Goal: Task Accomplishment & Management: Complete application form

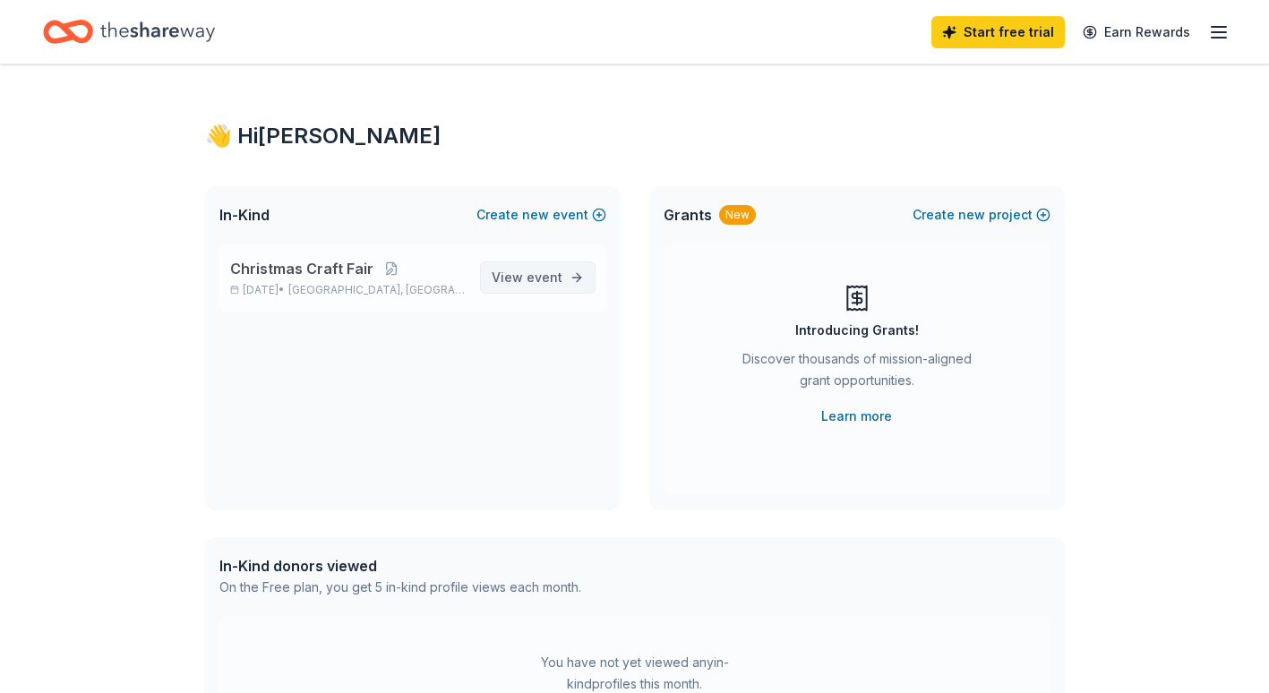
click at [518, 275] on span "View event" at bounding box center [527, 277] width 71 height 21
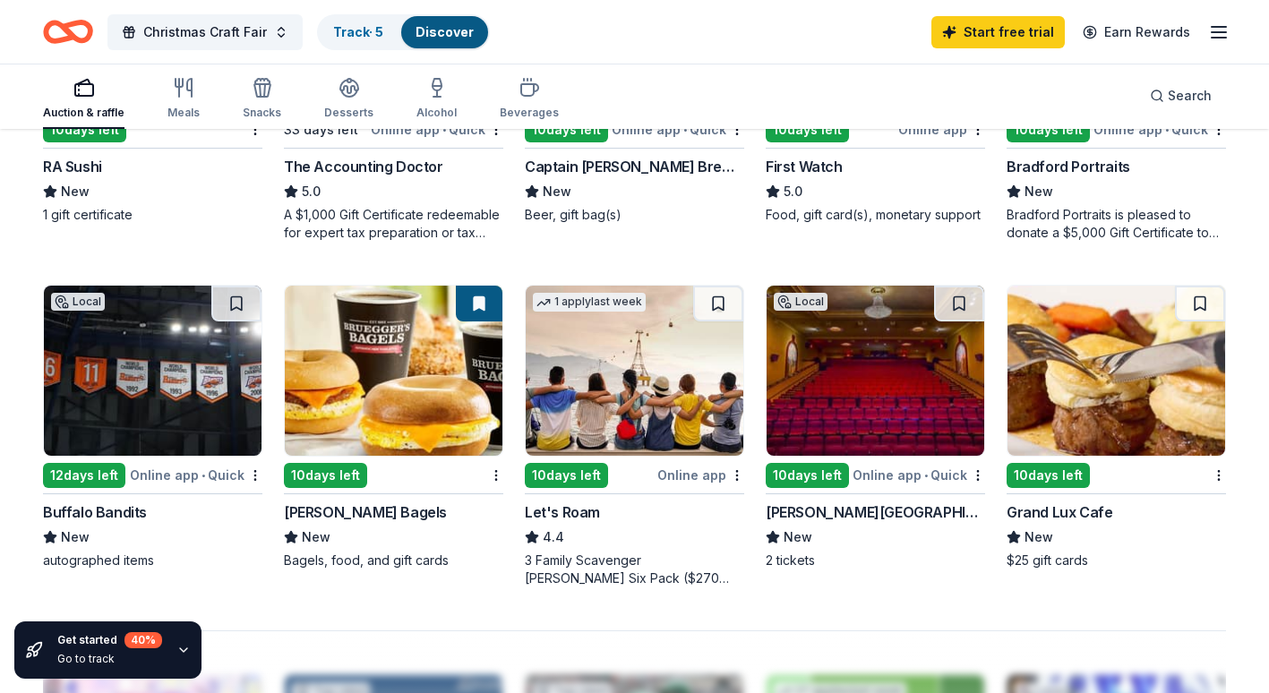
scroll to position [1075, 0]
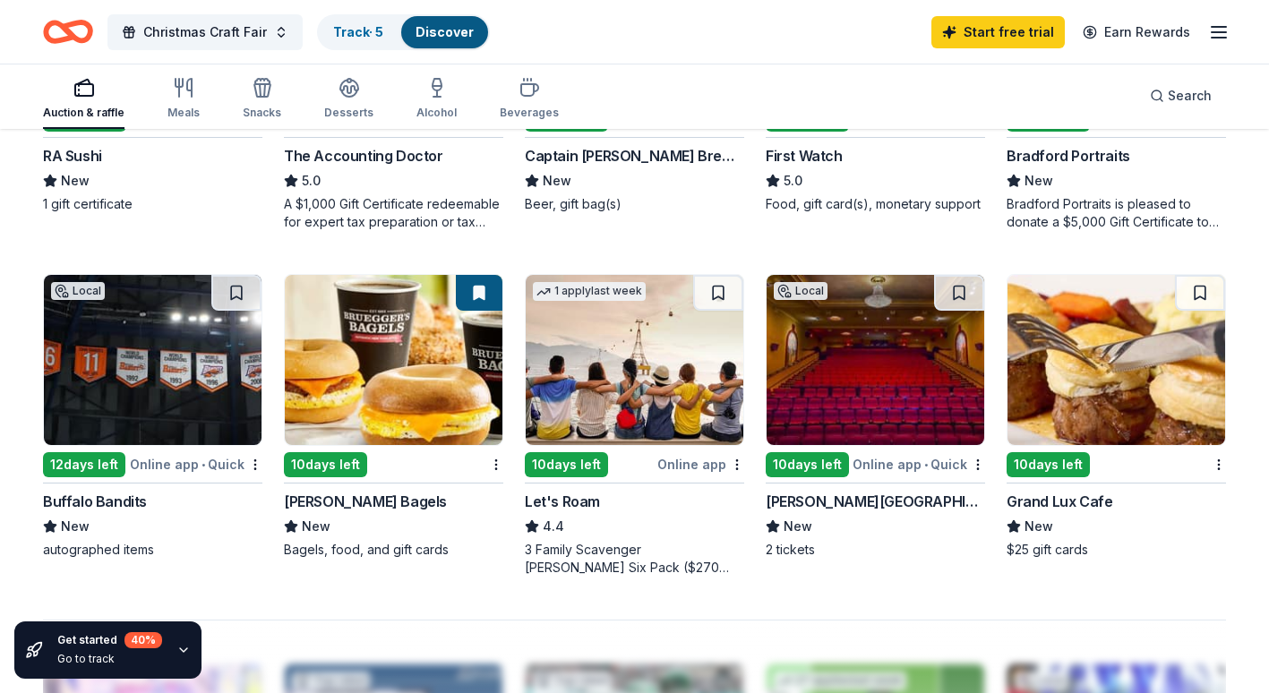
click at [1056, 346] on img at bounding box center [1117, 360] width 218 height 170
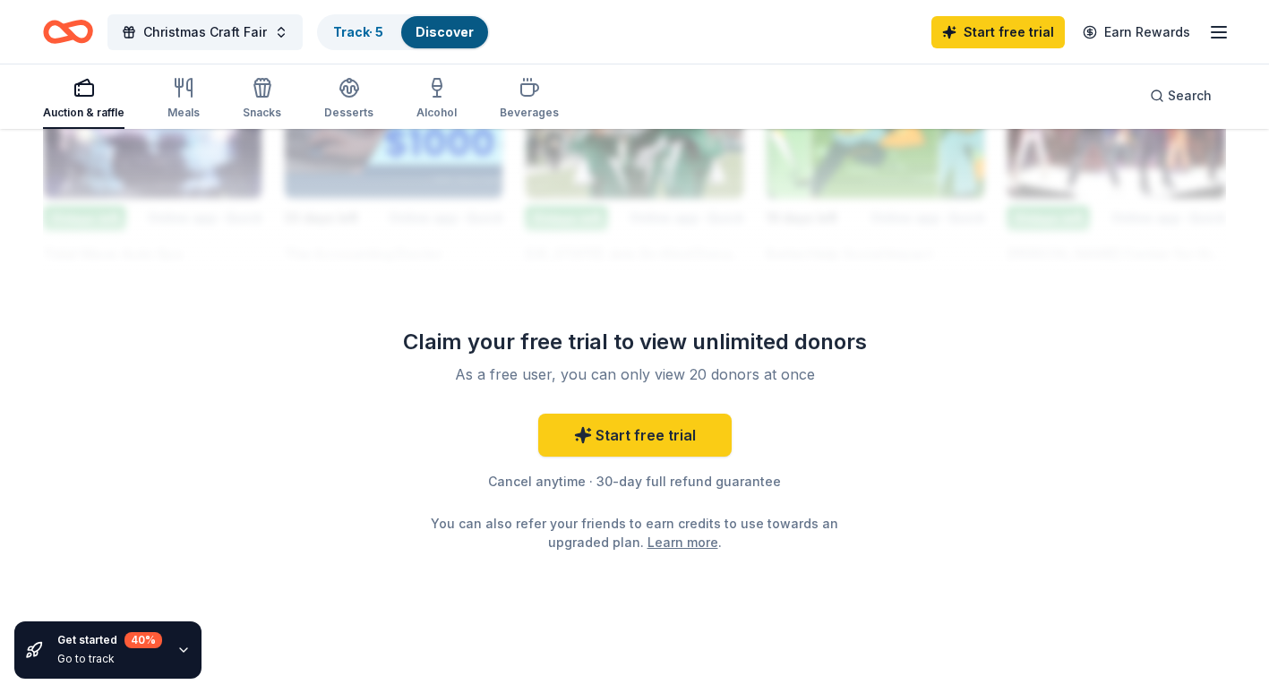
scroll to position [1720, 0]
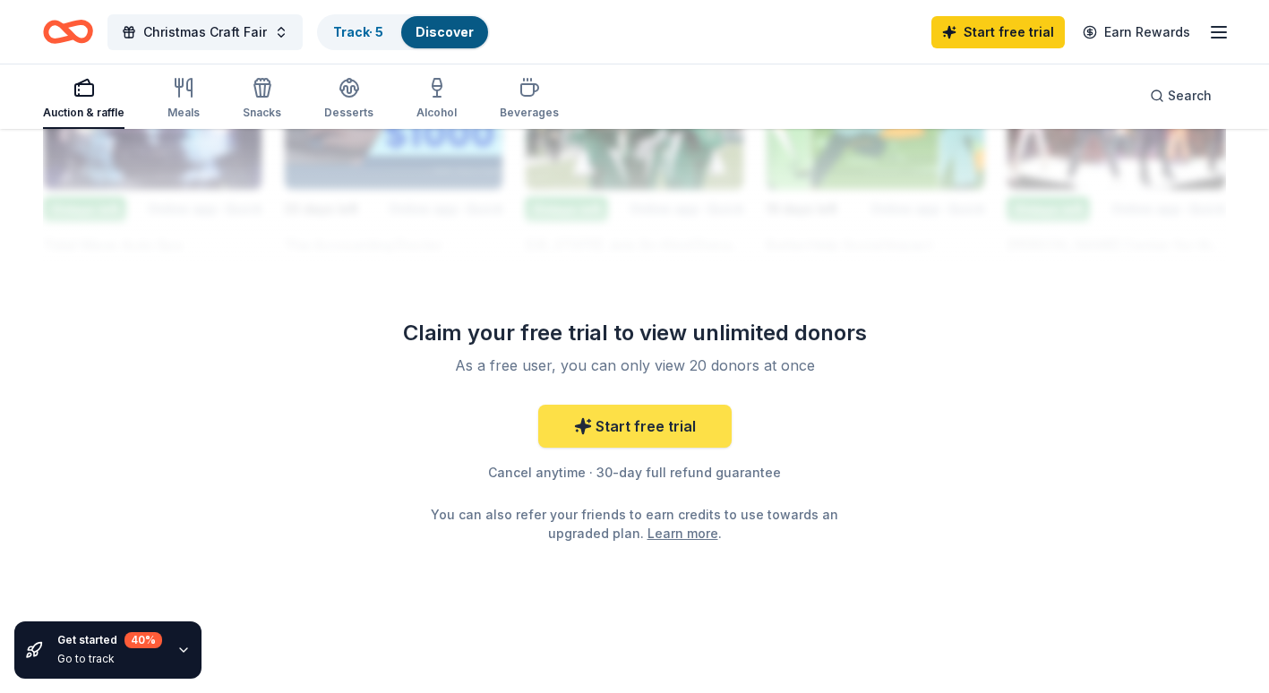
click at [631, 426] on link "Start free trial" at bounding box center [634, 426] width 193 height 43
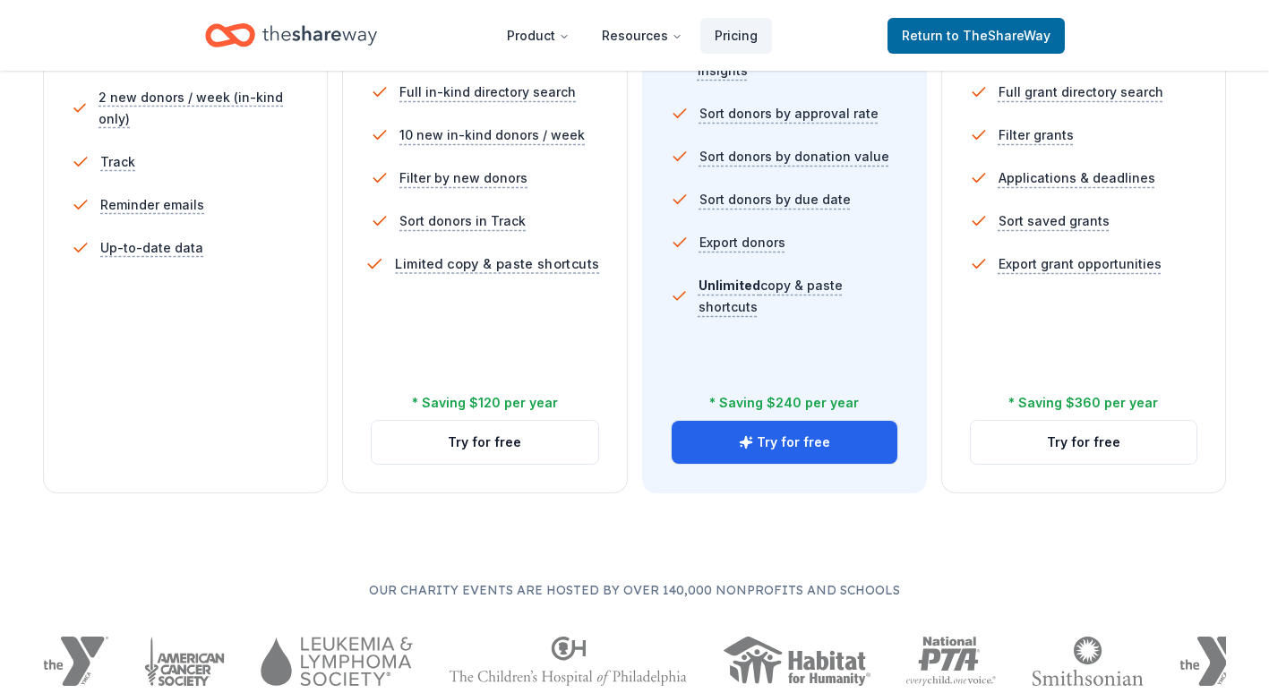
scroll to position [627, 0]
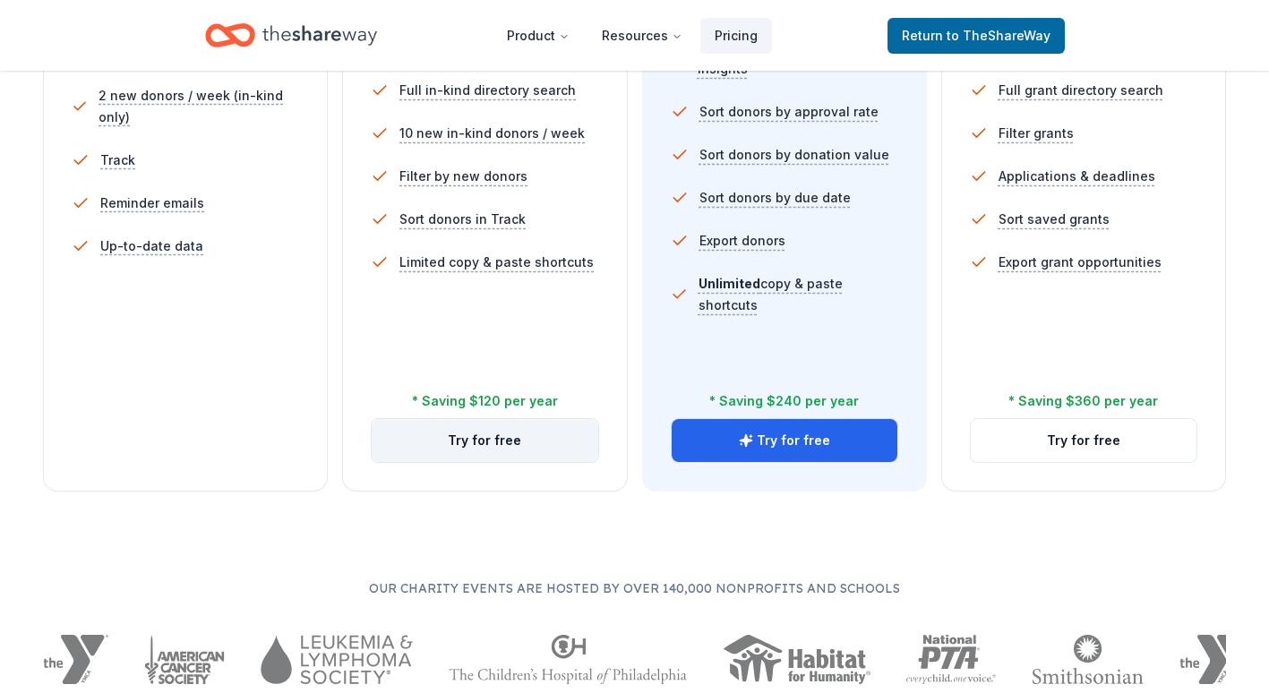
click at [515, 438] on button "Try for free" at bounding box center [485, 440] width 226 height 43
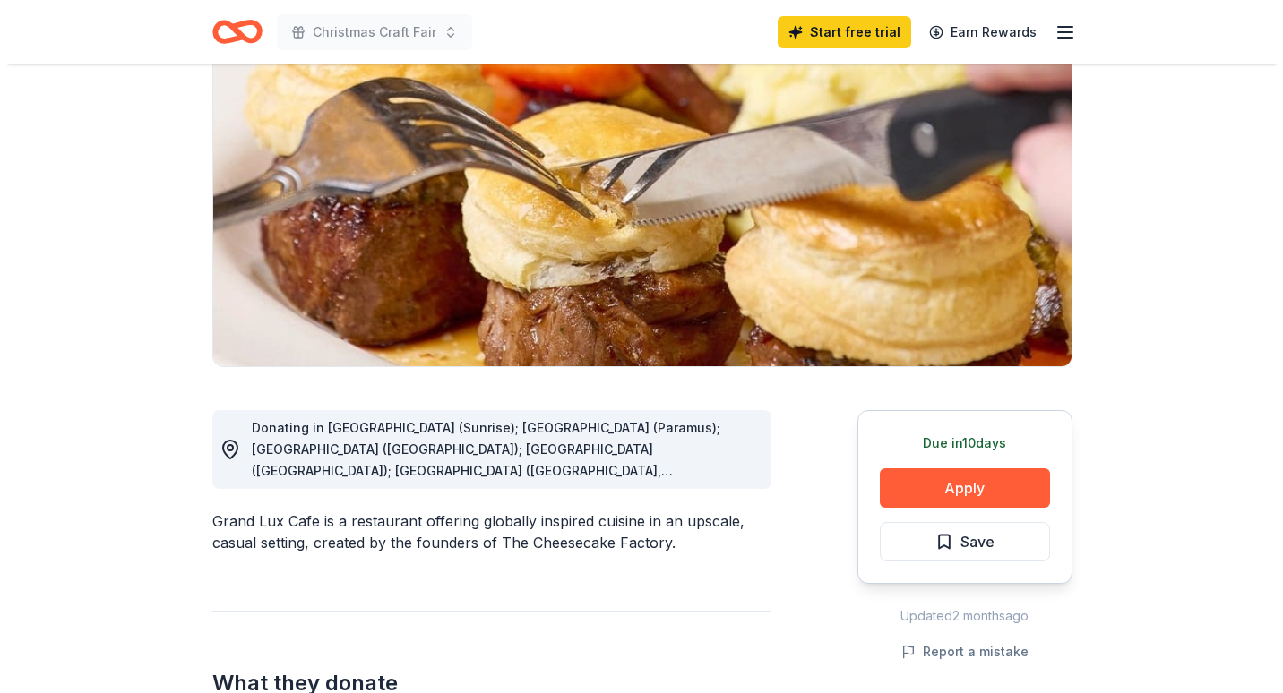
scroll to position [179, 0]
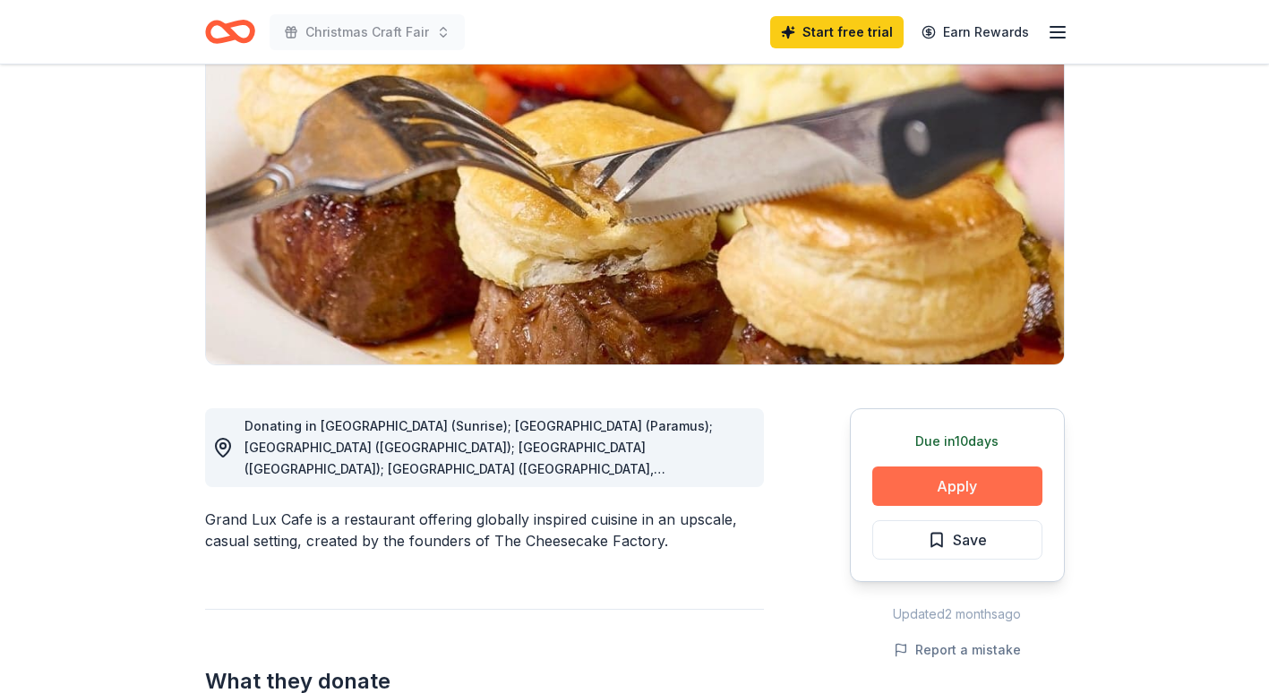
click at [949, 485] on button "Apply" at bounding box center [957, 486] width 170 height 39
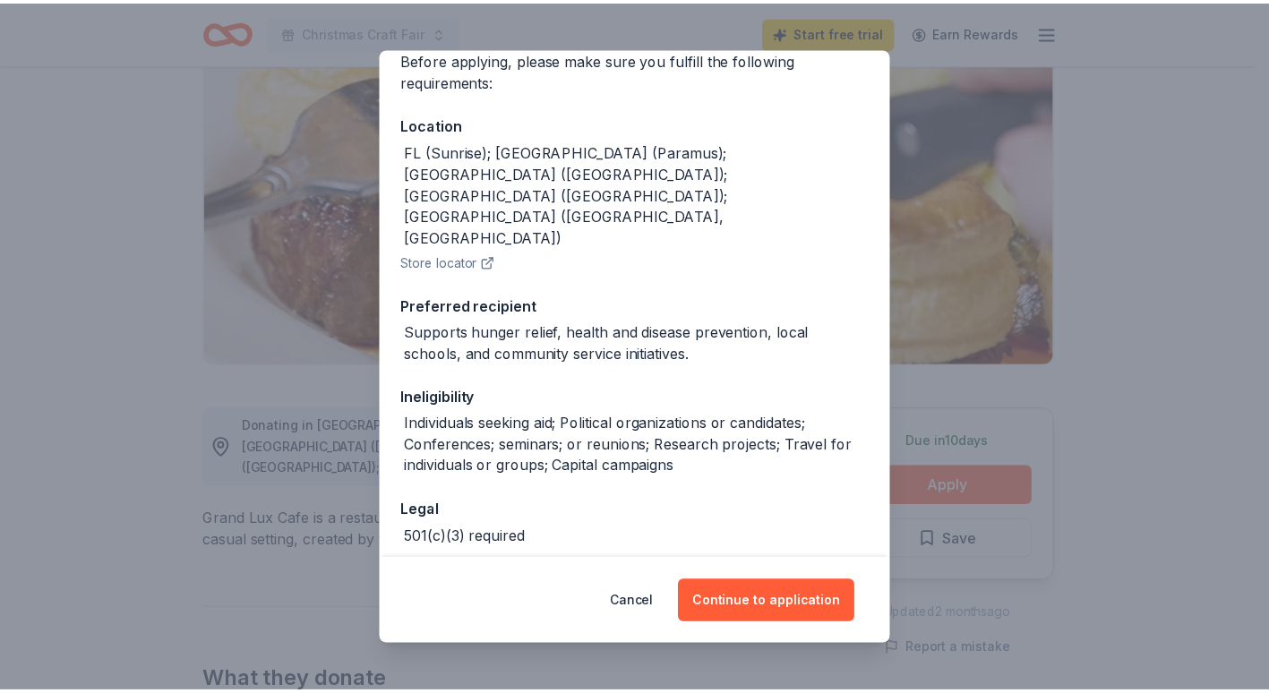
scroll to position [169, 0]
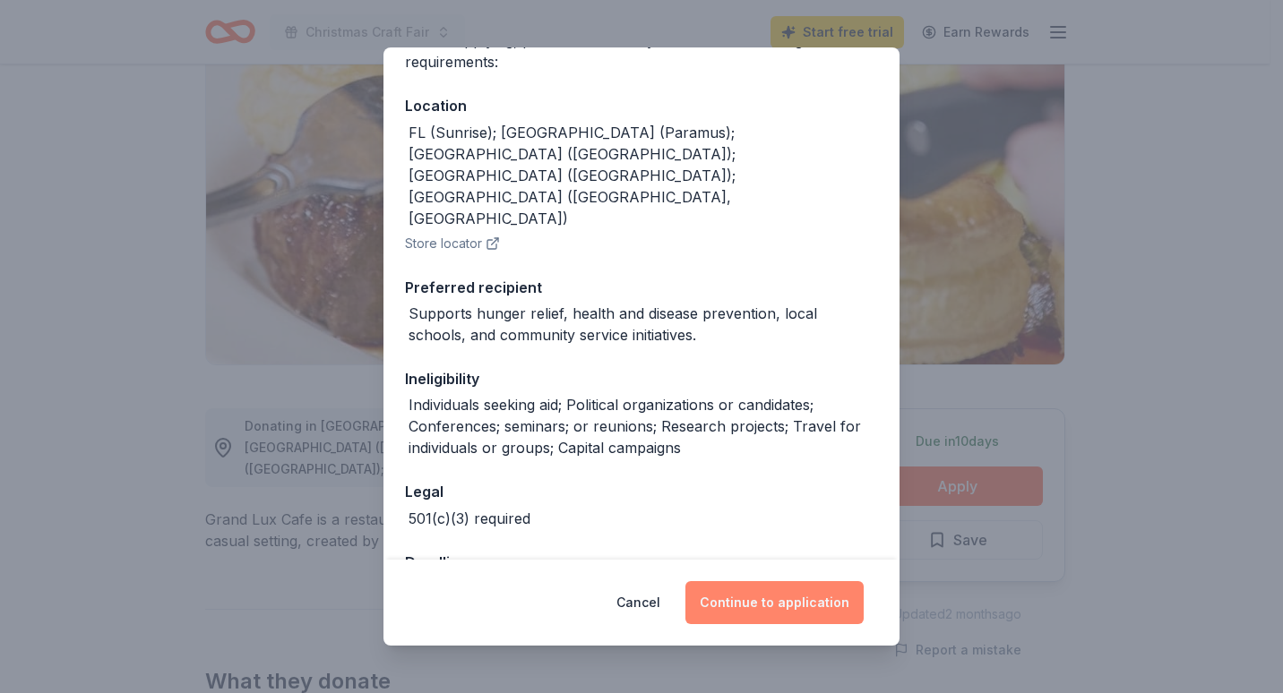
click at [782, 601] on button "Continue to application" at bounding box center [774, 602] width 178 height 43
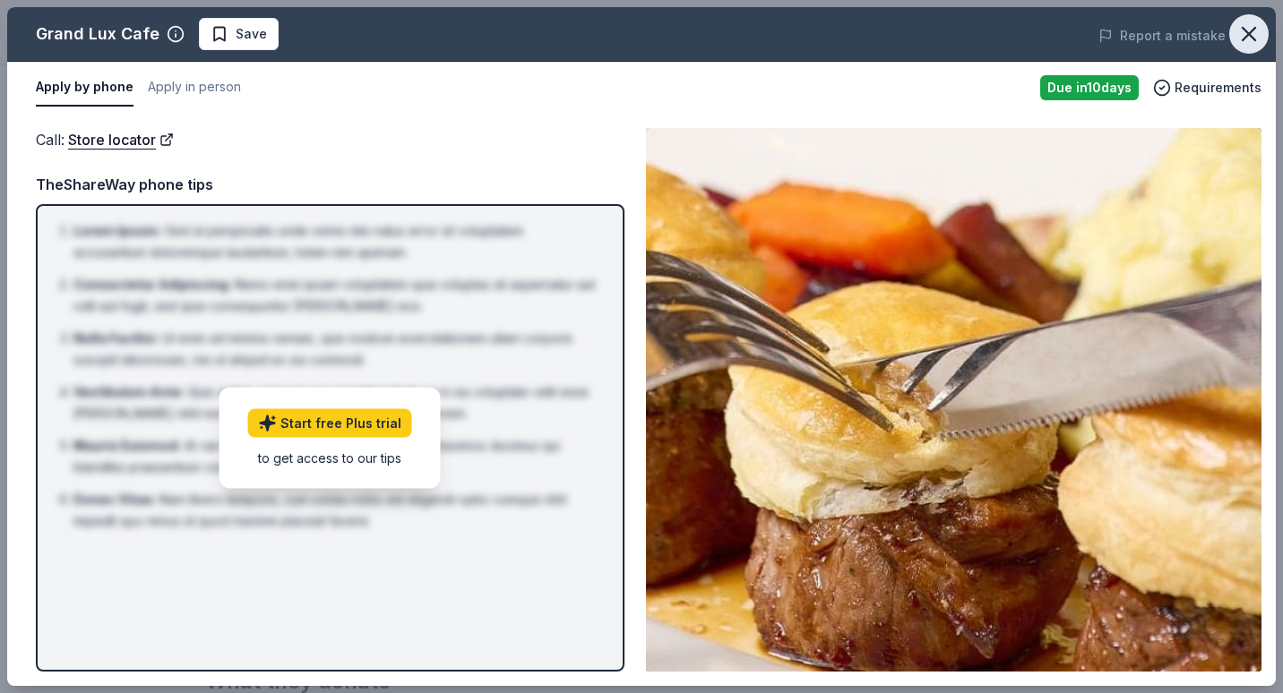
click at [1246, 38] on icon "button" at bounding box center [1248, 34] width 13 height 13
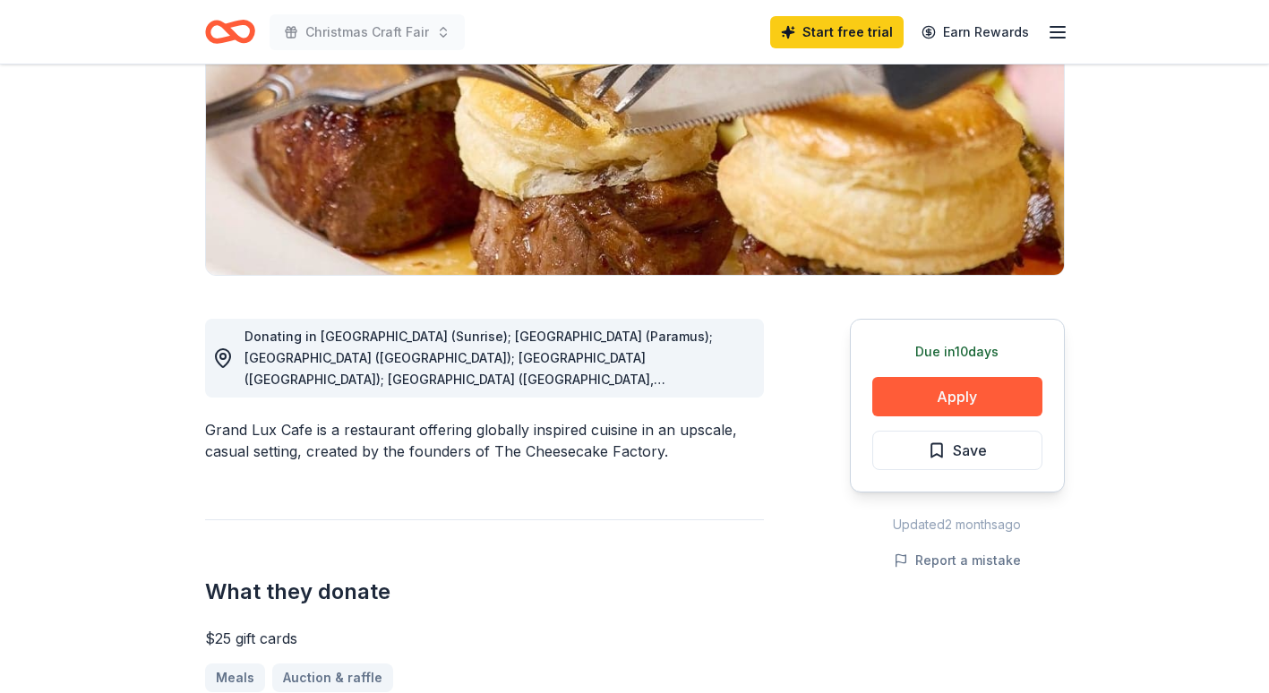
scroll to position [0, 0]
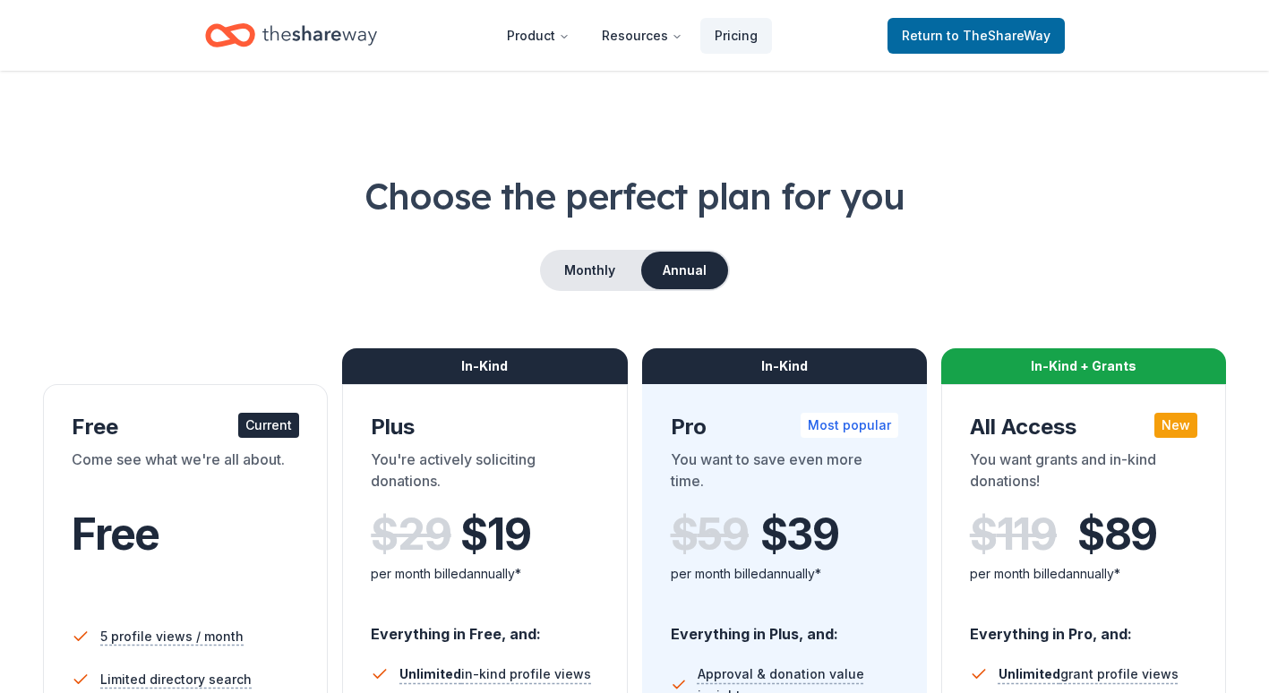
scroll to position [1720, 0]
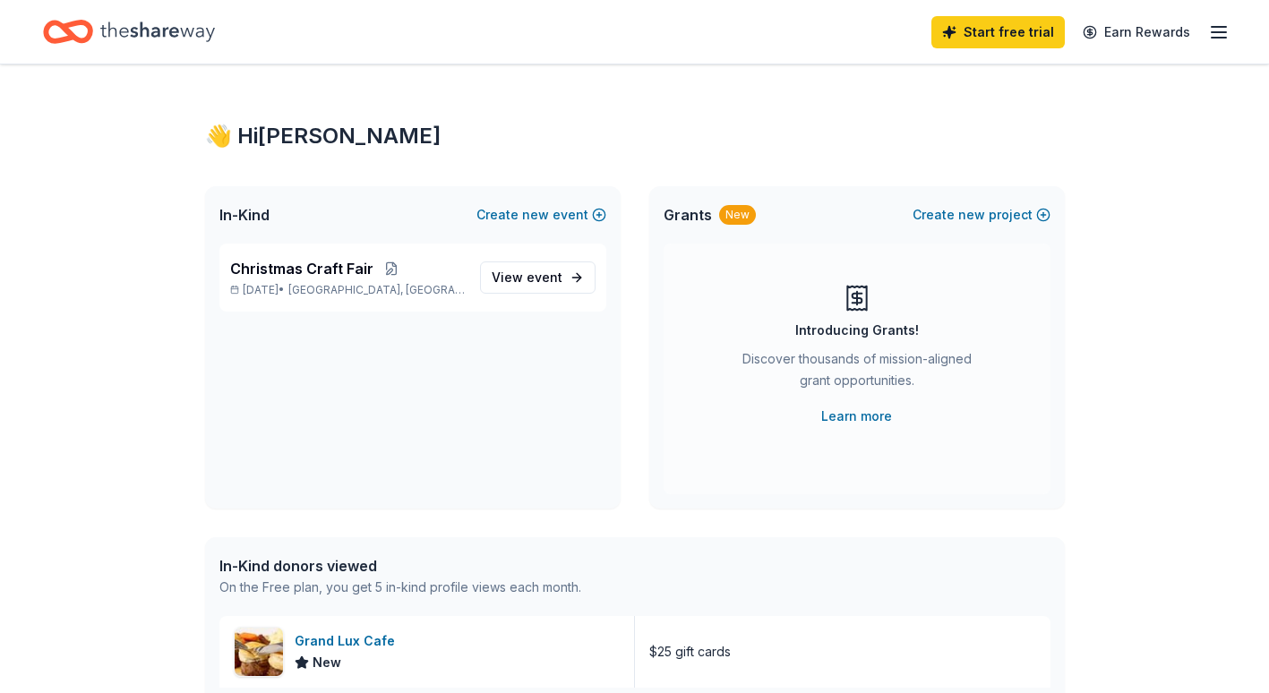
scroll to position [269, 0]
click at [173, 30] on icon "Home" at bounding box center [157, 31] width 115 height 37
click at [161, 34] on icon "Home" at bounding box center [157, 31] width 115 height 37
click at [527, 279] on span "View event" at bounding box center [527, 277] width 71 height 21
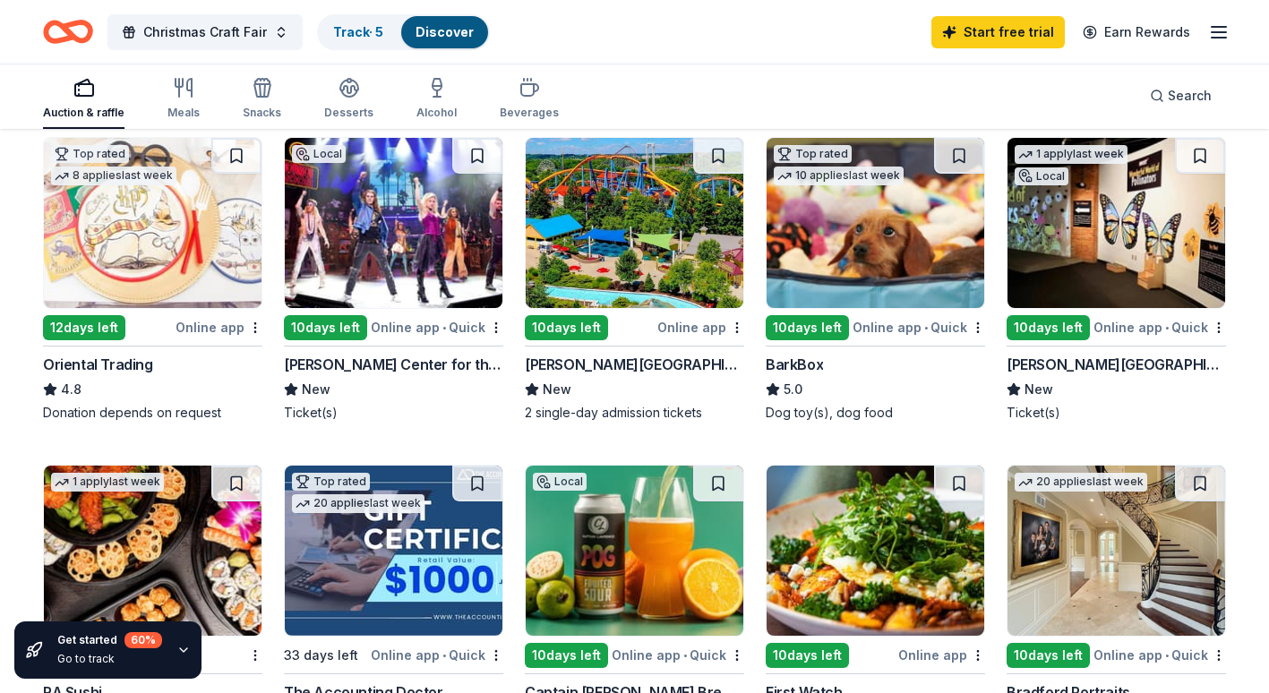
scroll to position [448, 0]
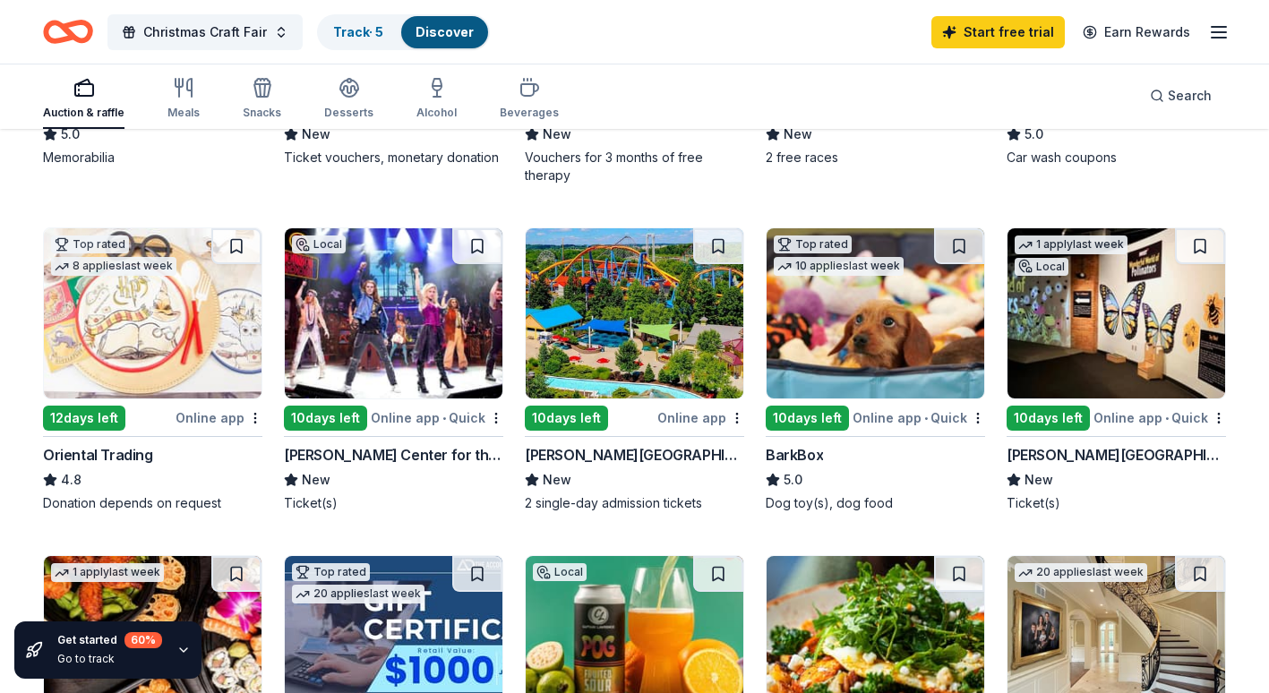
click at [632, 325] on img at bounding box center [635, 313] width 218 height 170
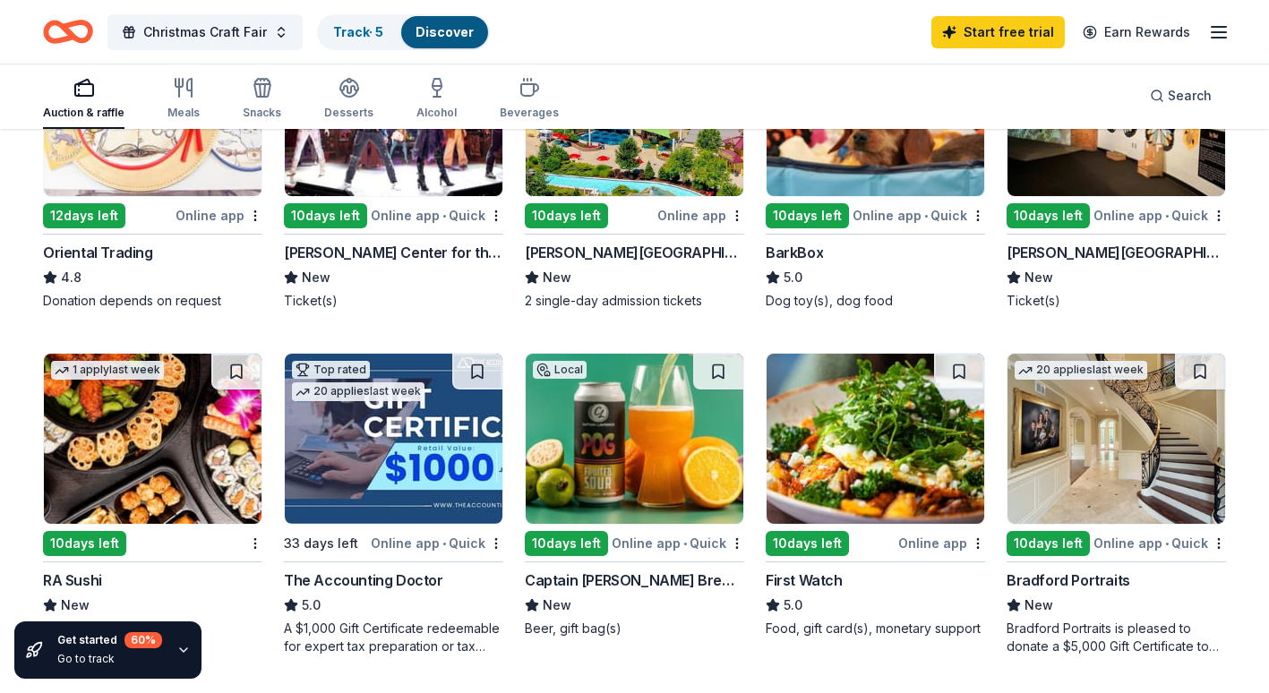
scroll to position [717, 0]
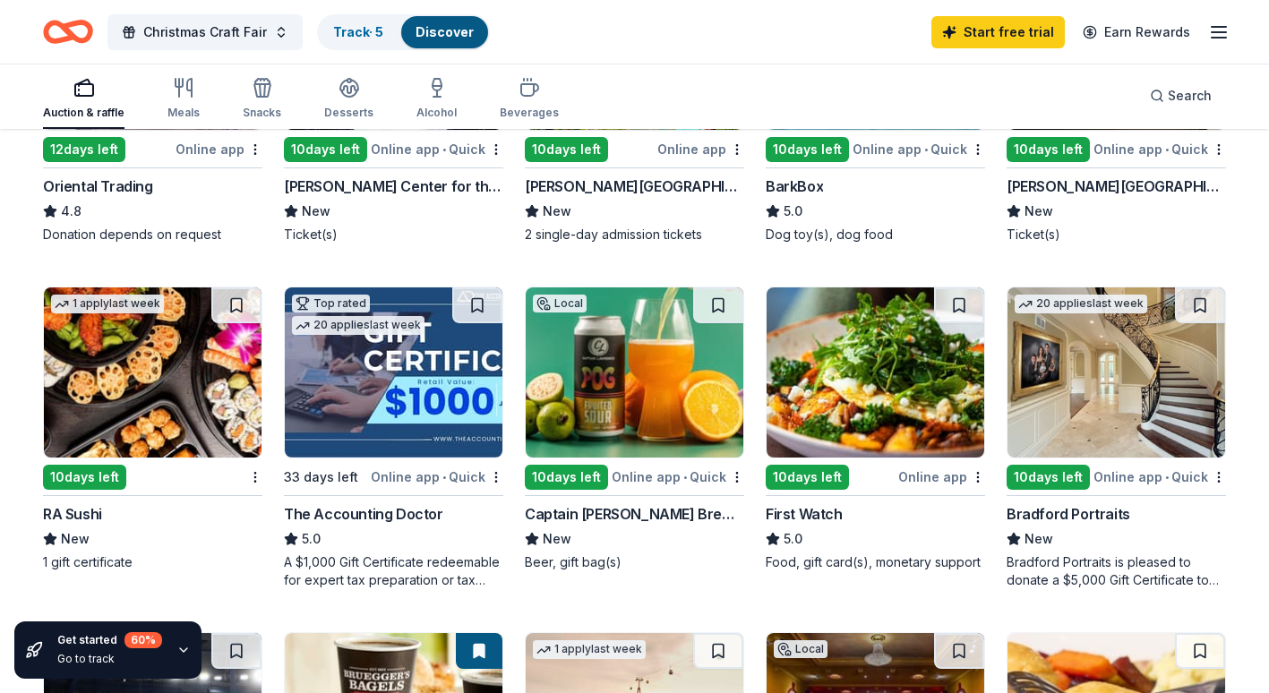
click at [114, 355] on img at bounding box center [153, 373] width 218 height 170
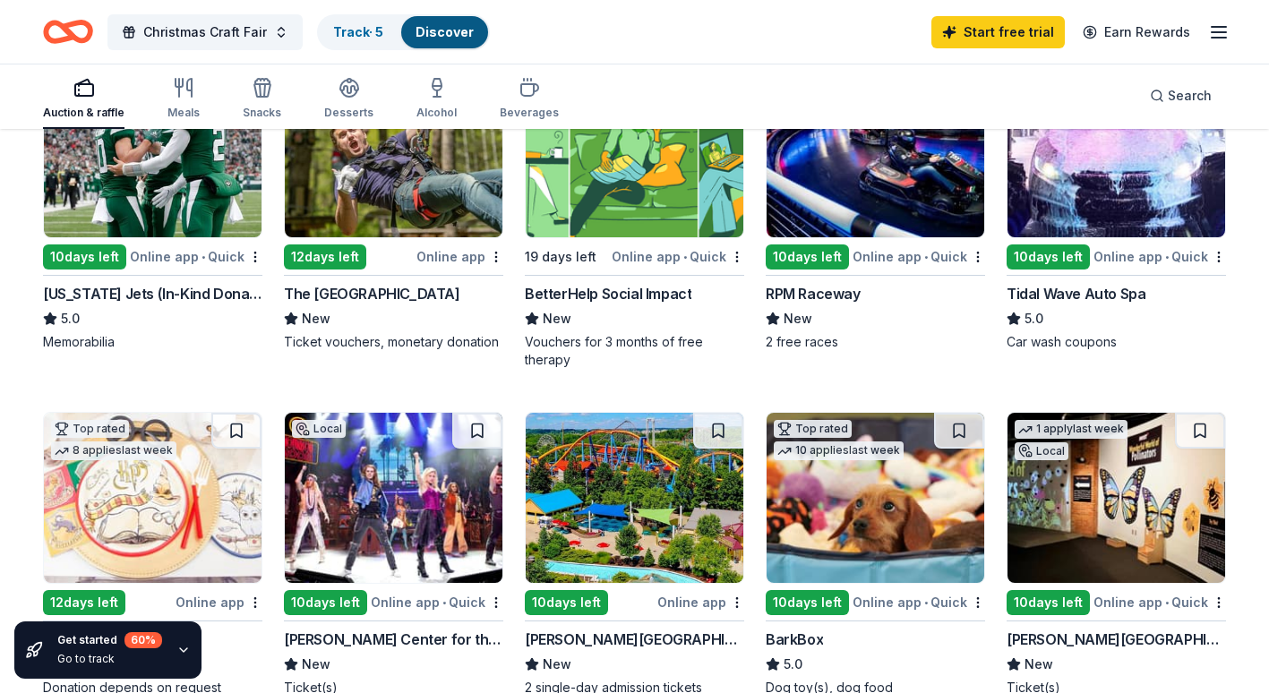
scroll to position [269, 0]
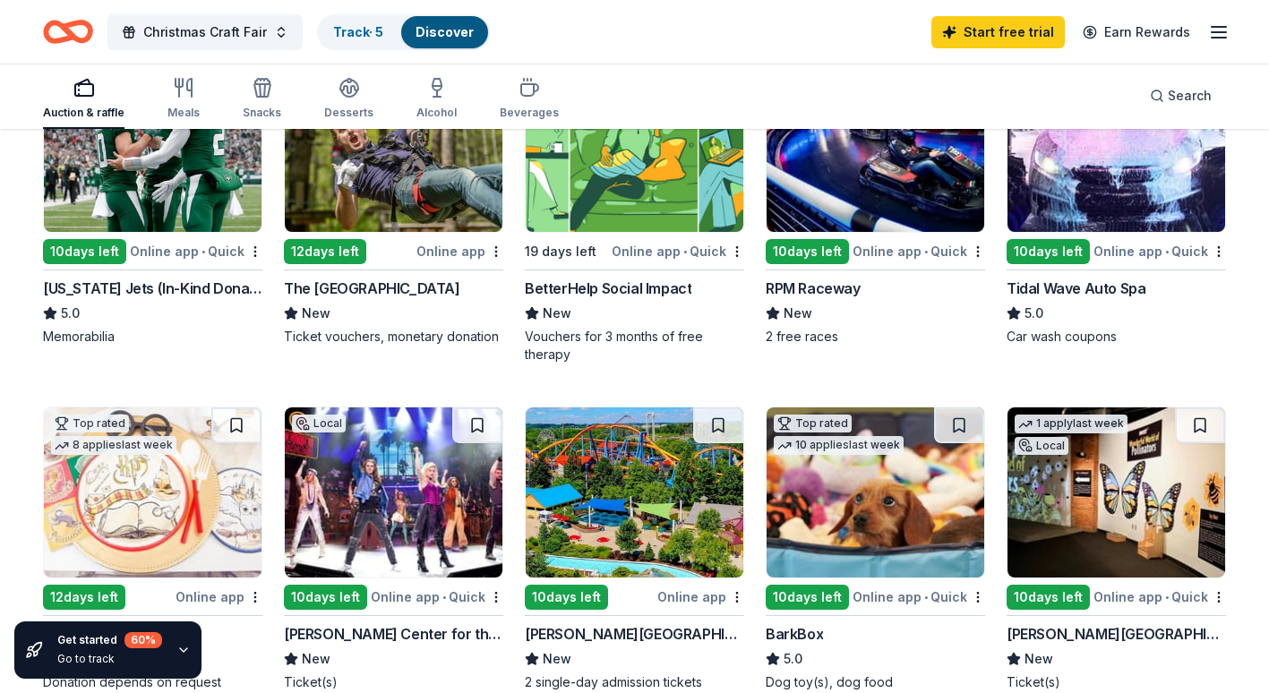
click at [1131, 508] on img at bounding box center [1117, 493] width 218 height 170
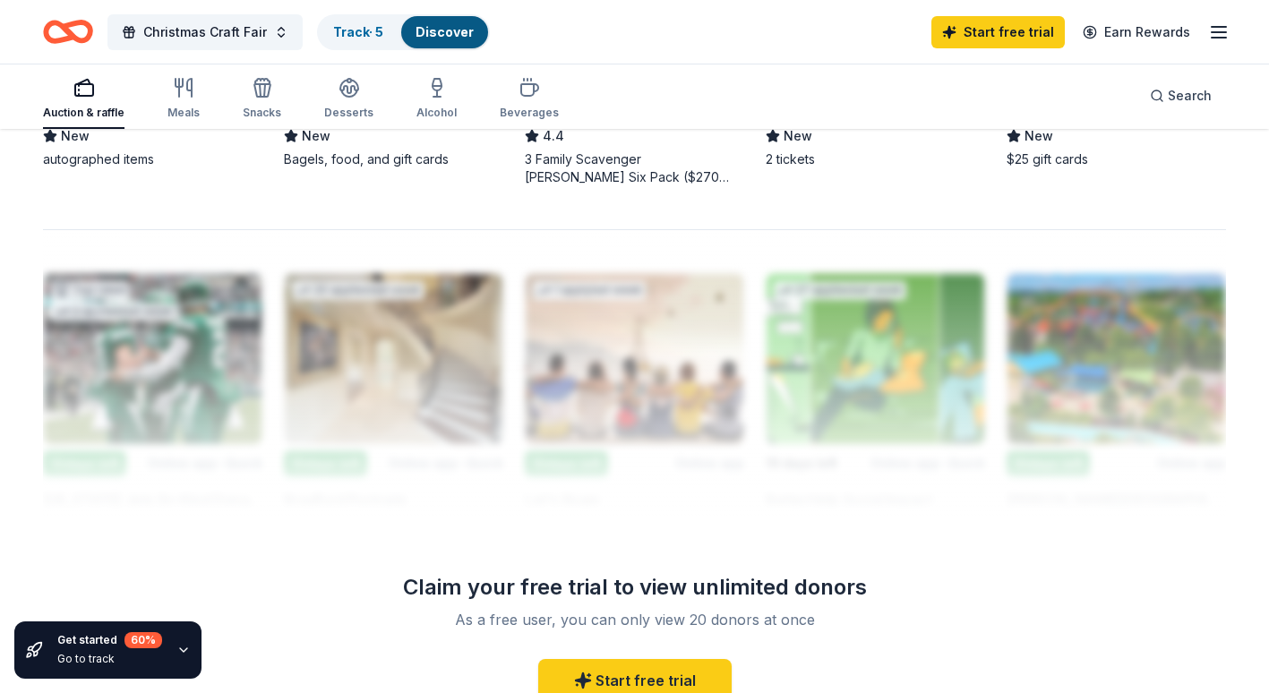
scroll to position [1451, 0]
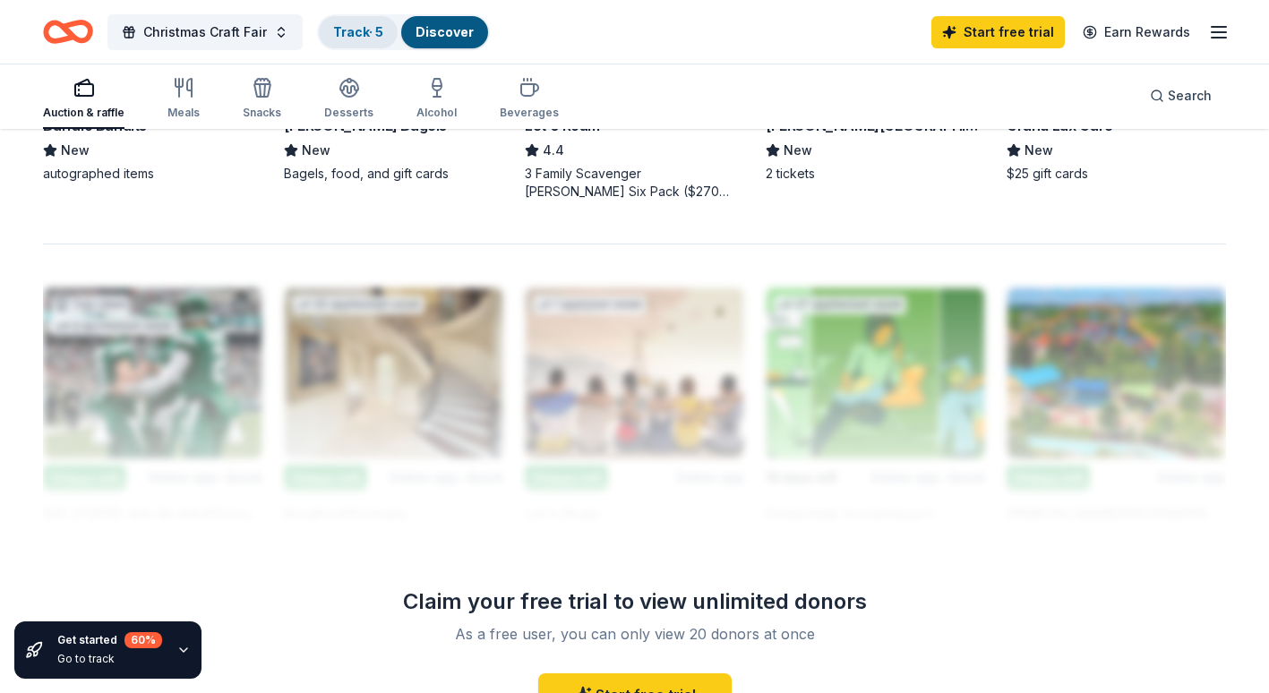
click at [363, 27] on link "Track · 5" at bounding box center [358, 31] width 50 height 15
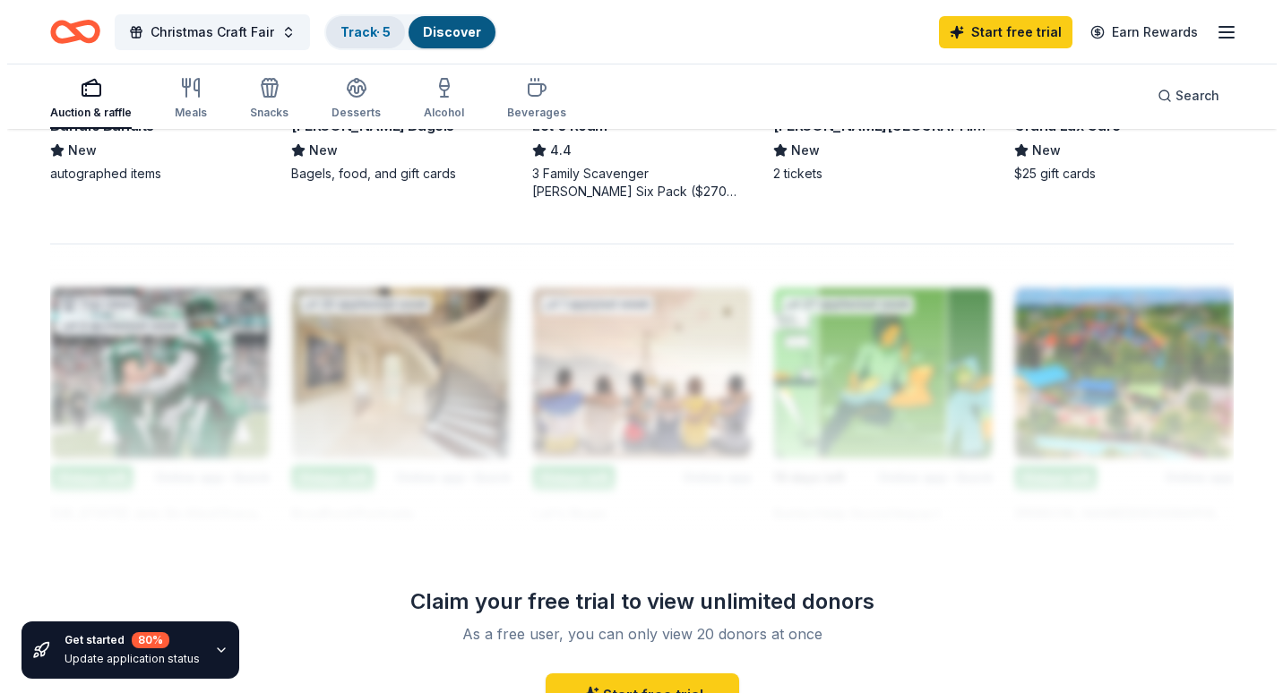
scroll to position [1, 0]
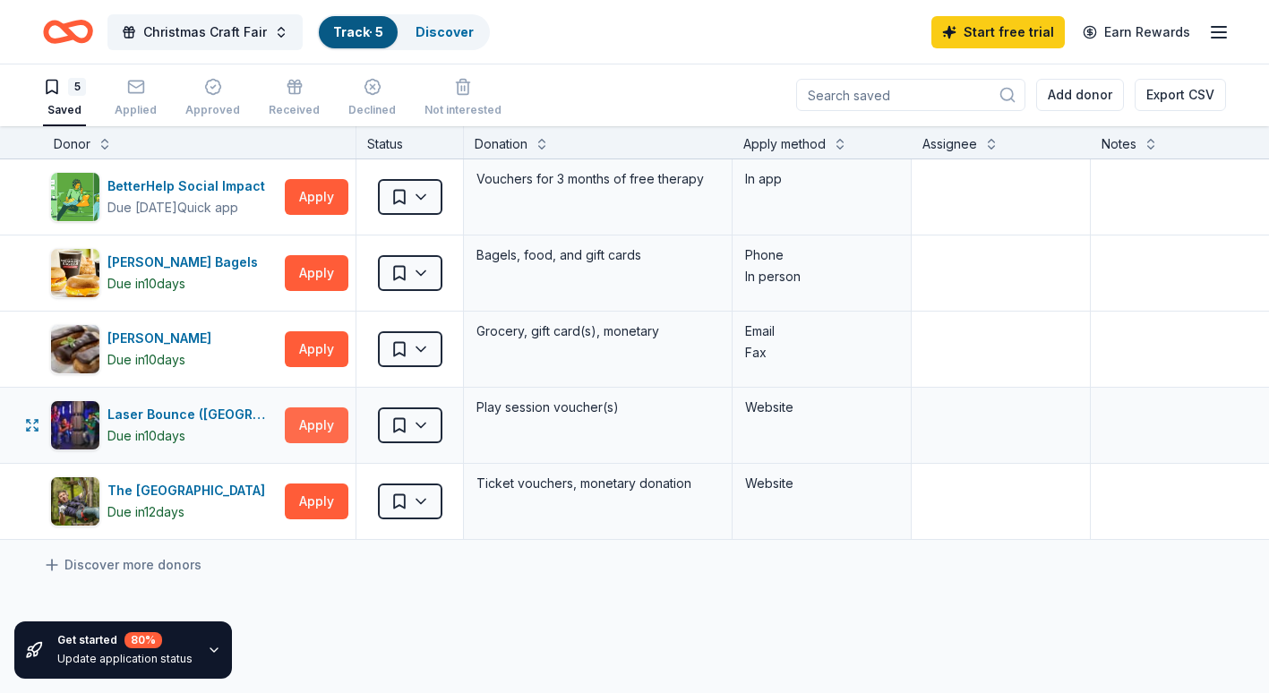
click at [316, 421] on button "Apply" at bounding box center [317, 426] width 64 height 36
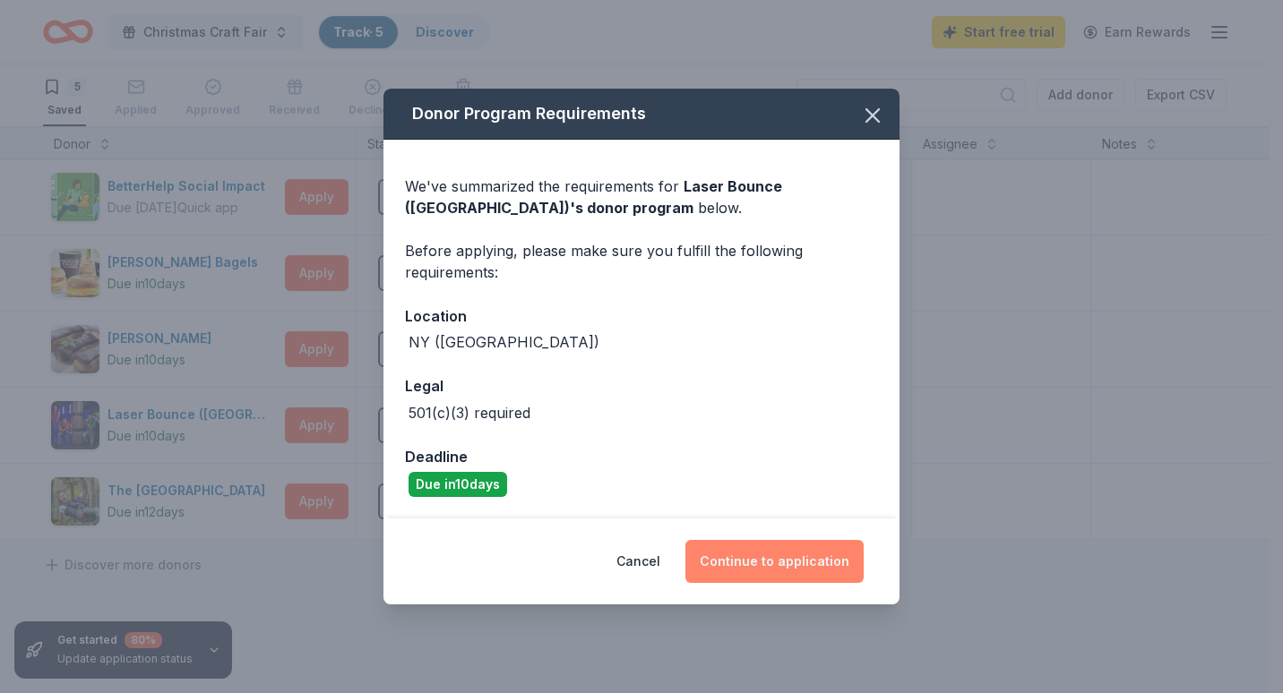
click at [763, 560] on button "Continue to application" at bounding box center [774, 561] width 178 height 43
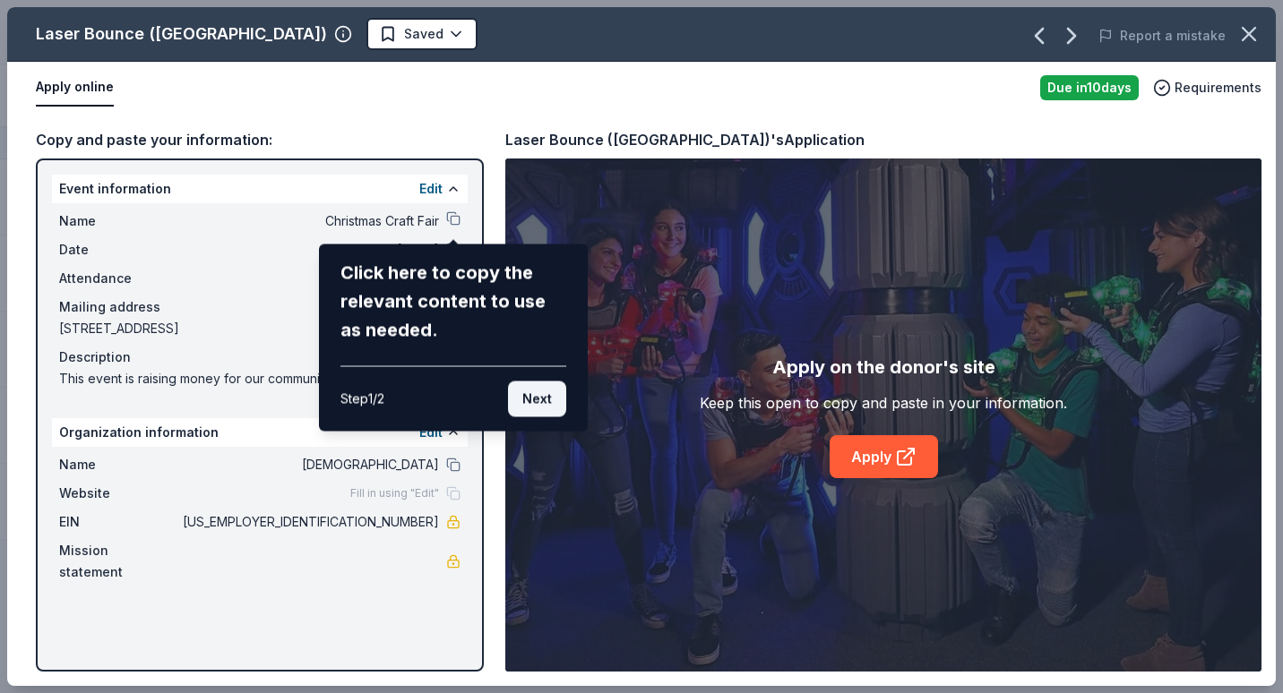
click at [543, 392] on button "Next" at bounding box center [537, 400] width 58 height 36
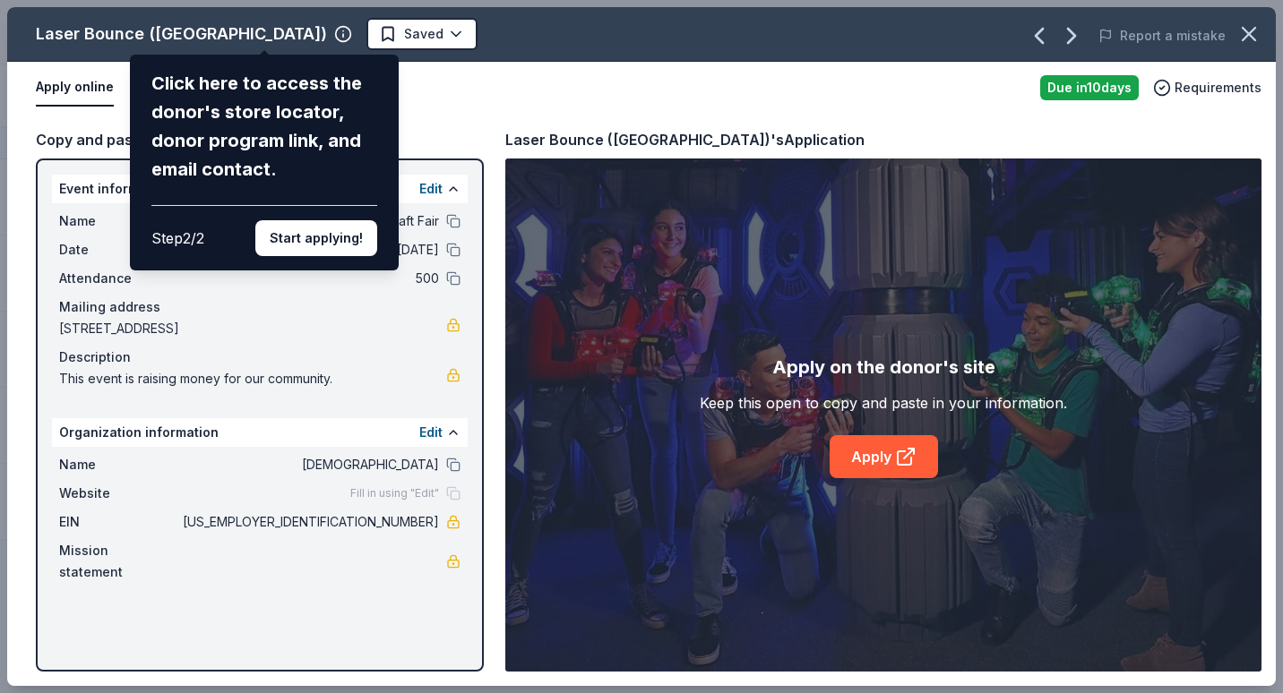
click at [871, 454] on div "Laser Bounce (Long Island) Click here to access the donor's store locator, dono…" at bounding box center [641, 346] width 1268 height 679
click at [893, 458] on div "Laser Bounce (Long Island) Click here to access the donor's store locator, dono…" at bounding box center [641, 346] width 1268 height 679
click at [553, 41] on div "Laser Bounce (Long Island) Click here to access the donor's store locator, dono…" at bounding box center [641, 346] width 1268 height 679
click at [365, 34] on div "Laser Bounce (Long Island) Click here to access the donor's store locator, dono…" at bounding box center [641, 346] width 1268 height 679
click at [344, 239] on button "Start applying!" at bounding box center [316, 238] width 122 height 36
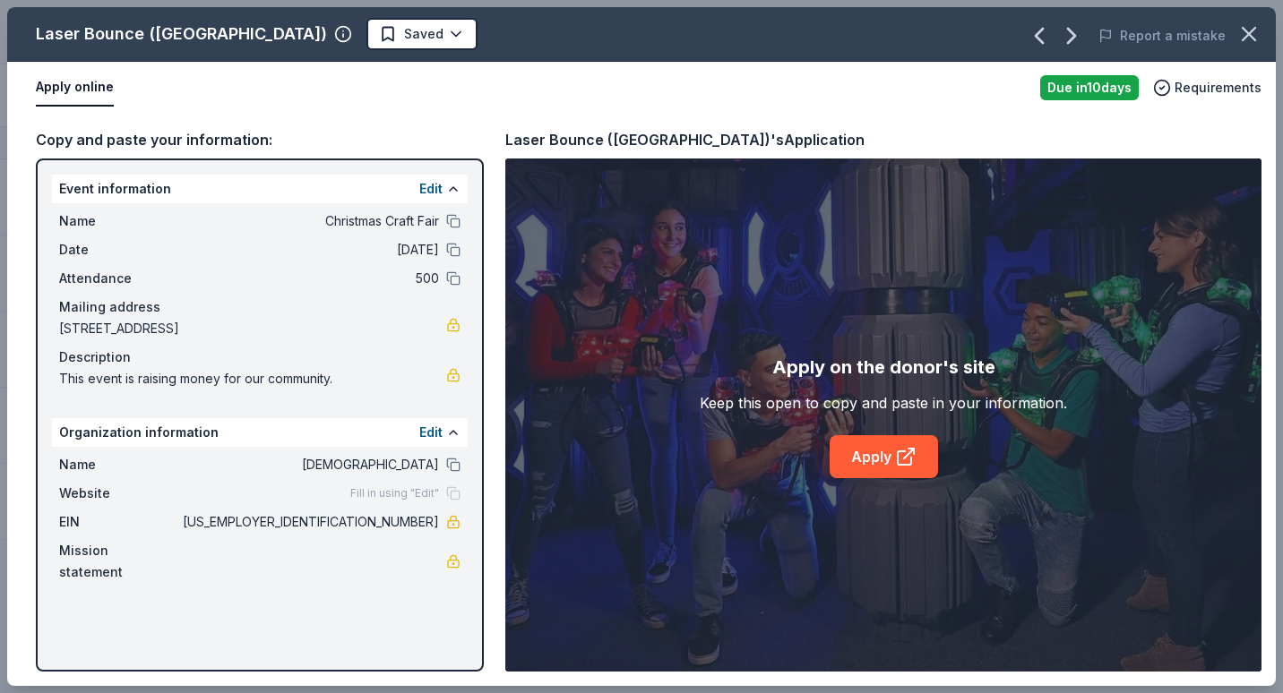
click at [866, 459] on div "Laser Bounce (Long Island) Saved Report a mistake Apply online Due in 10 days R…" at bounding box center [641, 346] width 1268 height 679
click at [909, 457] on icon at bounding box center [905, 456] width 21 height 21
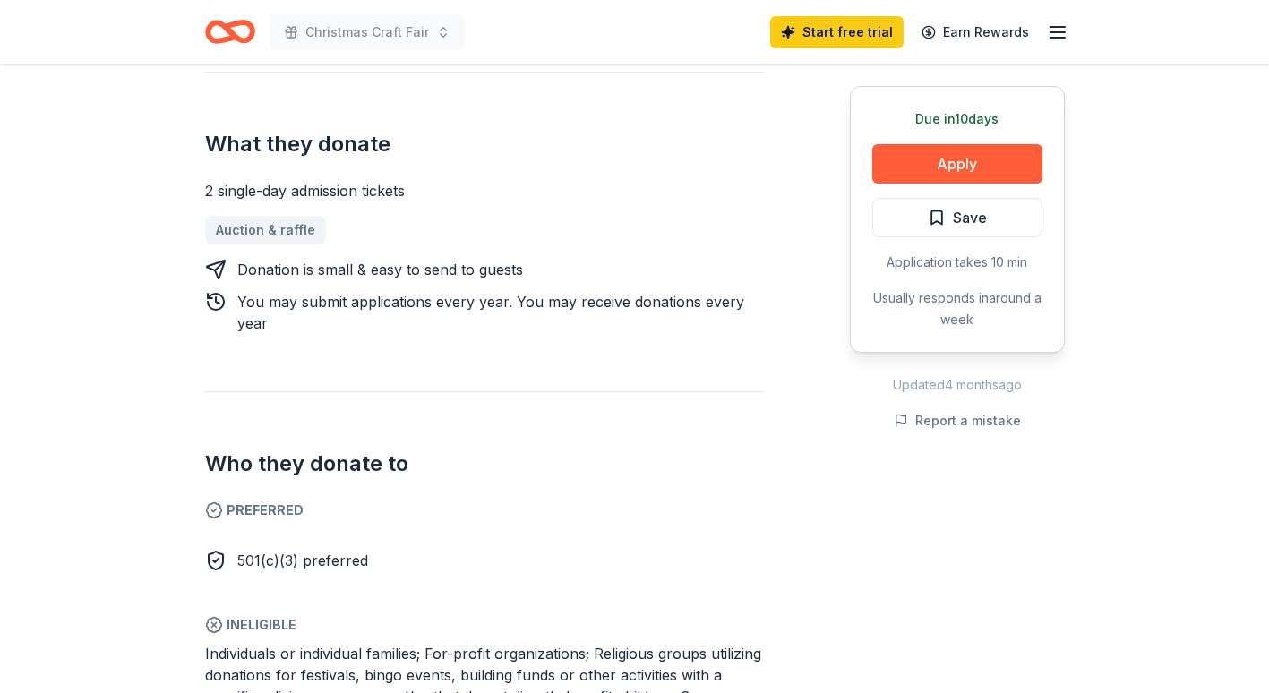
scroll to position [537, 0]
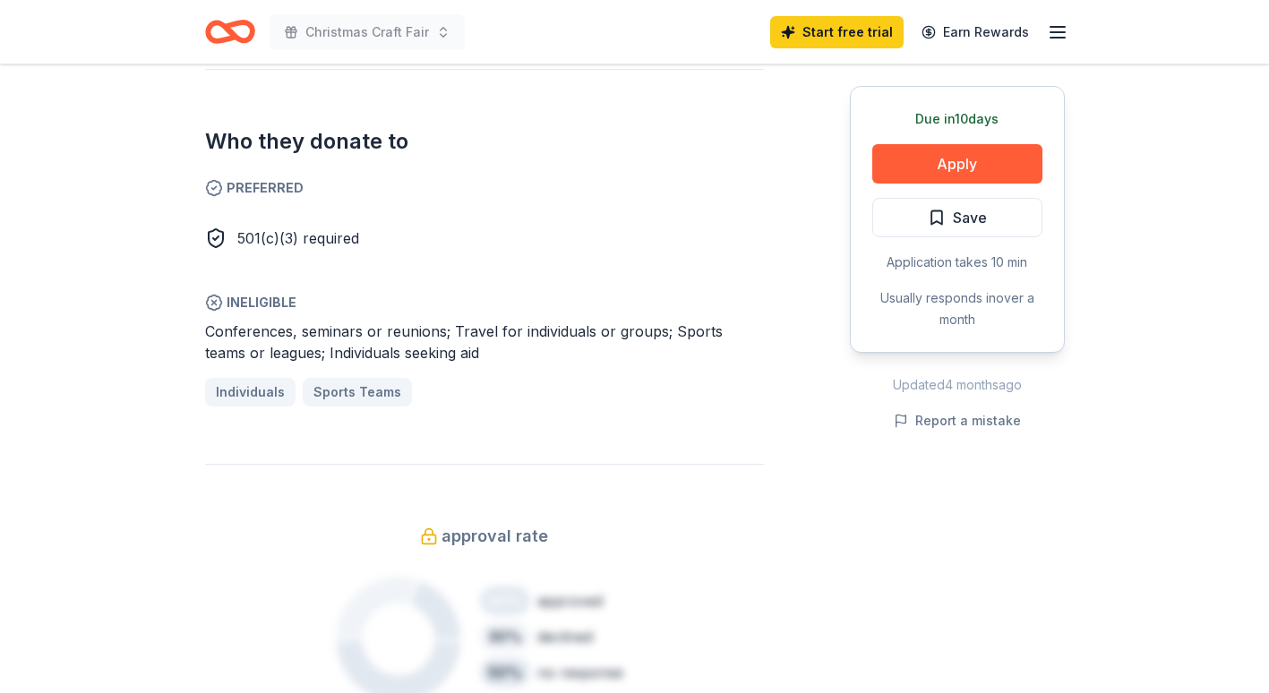
scroll to position [985, 0]
